Goal: Check status: Check status

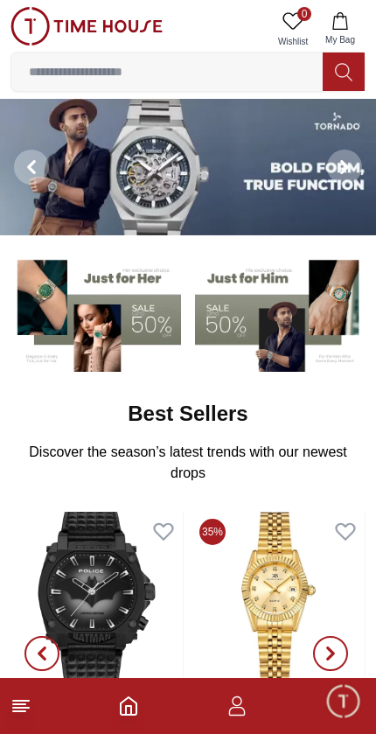
click at [228, 698] on icon "button" at bounding box center [237, 706] width 21 height 21
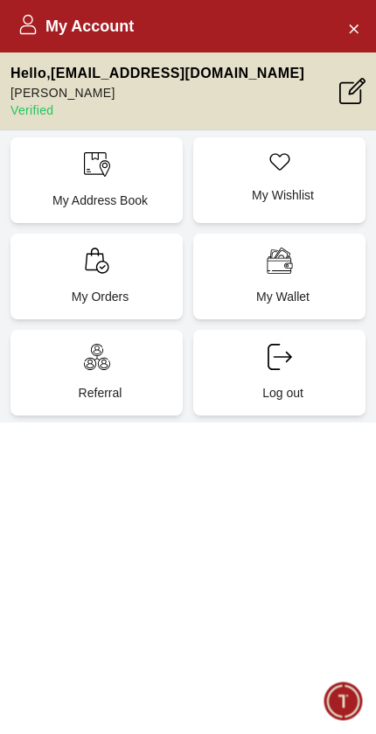
click at [52, 298] on p "My Orders" at bounding box center [100, 297] width 151 height 18
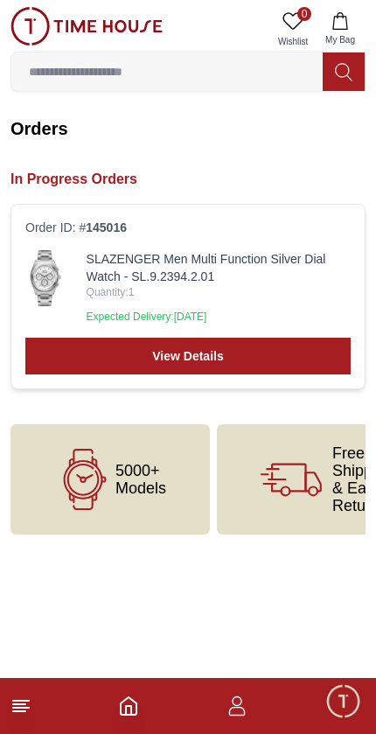
click at [91, 266] on link "SLAZENGER Men Multi Function Silver Dial Watch - SL.9.2394.2.01" at bounding box center [219, 267] width 264 height 35
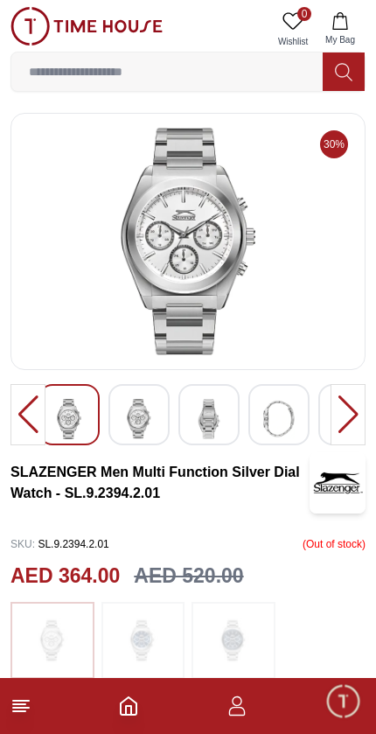
click at [227, 706] on icon "button" at bounding box center [237, 706] width 21 height 21
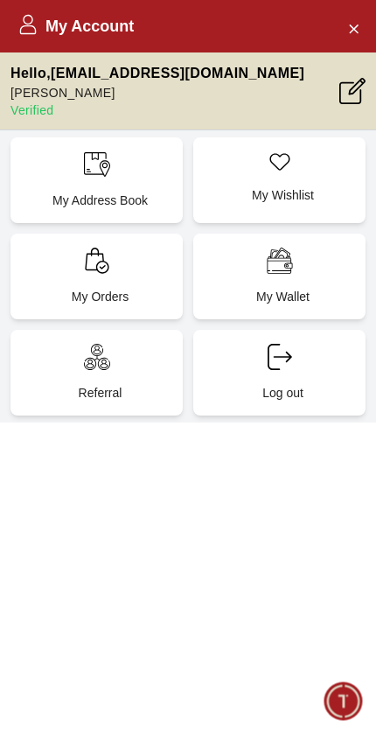
click at [83, 274] on div "My Orders" at bounding box center [97, 277] width 172 height 86
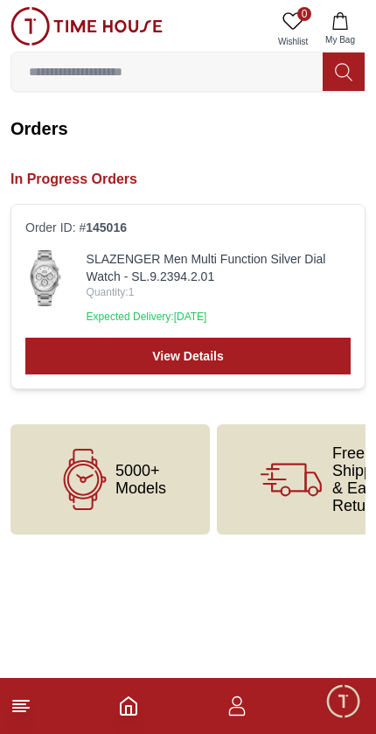
click at [109, 362] on link "View Details" at bounding box center [188, 356] width 326 height 37
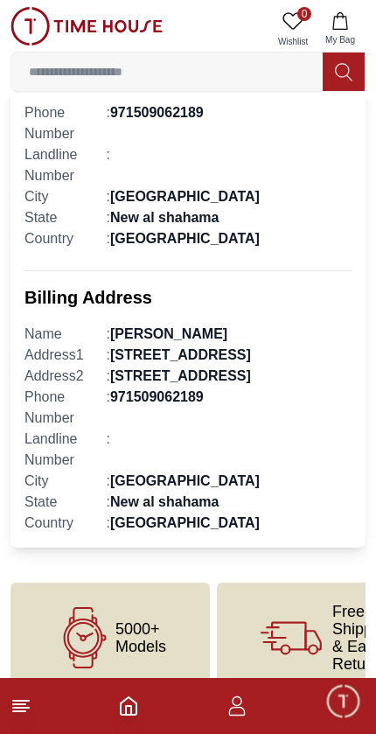
scroll to position [1036, 0]
